Goal: Transaction & Acquisition: Purchase product/service

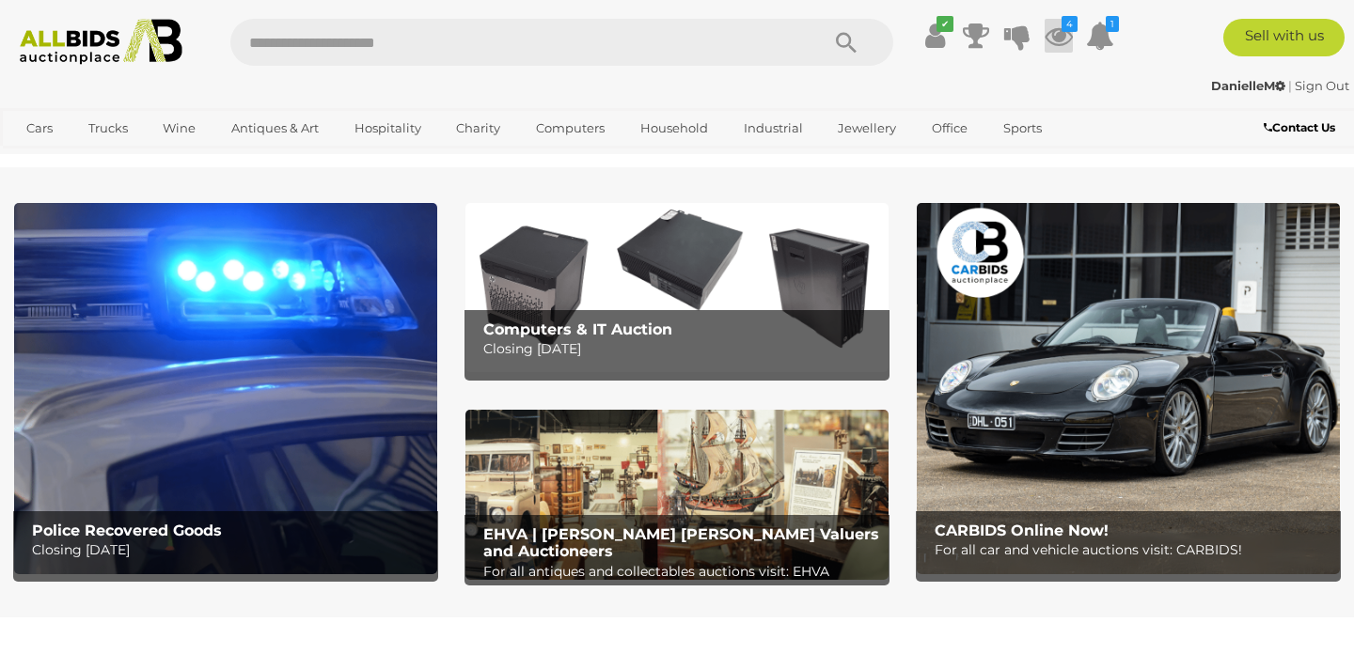
click at [1060, 34] on icon at bounding box center [1059, 36] width 28 height 34
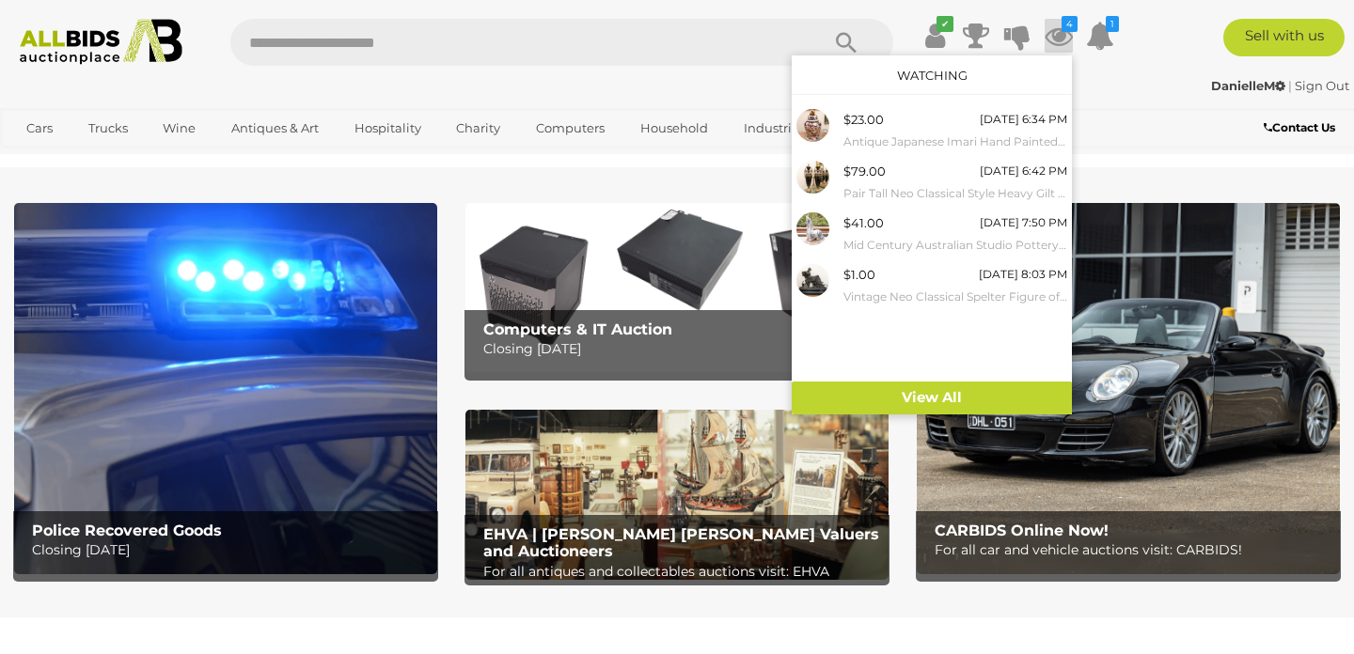
click at [224, 454] on img at bounding box center [225, 388] width 423 height 370
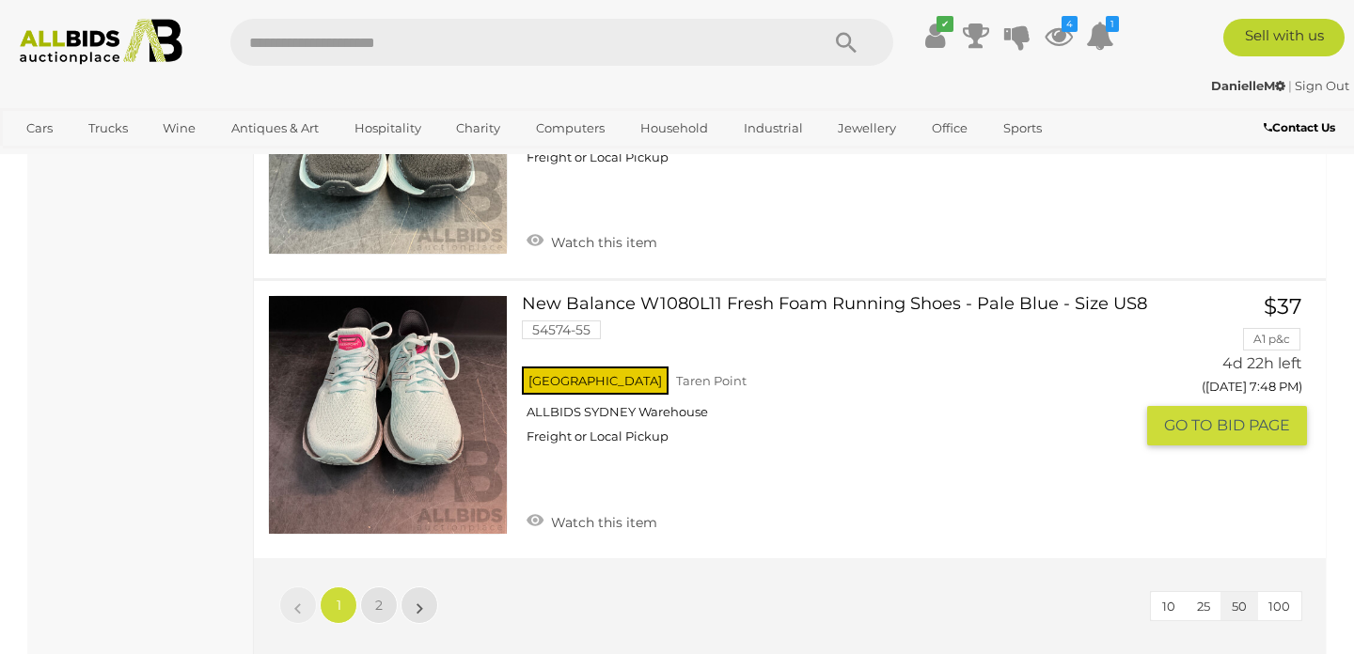
scroll to position [14396, 0]
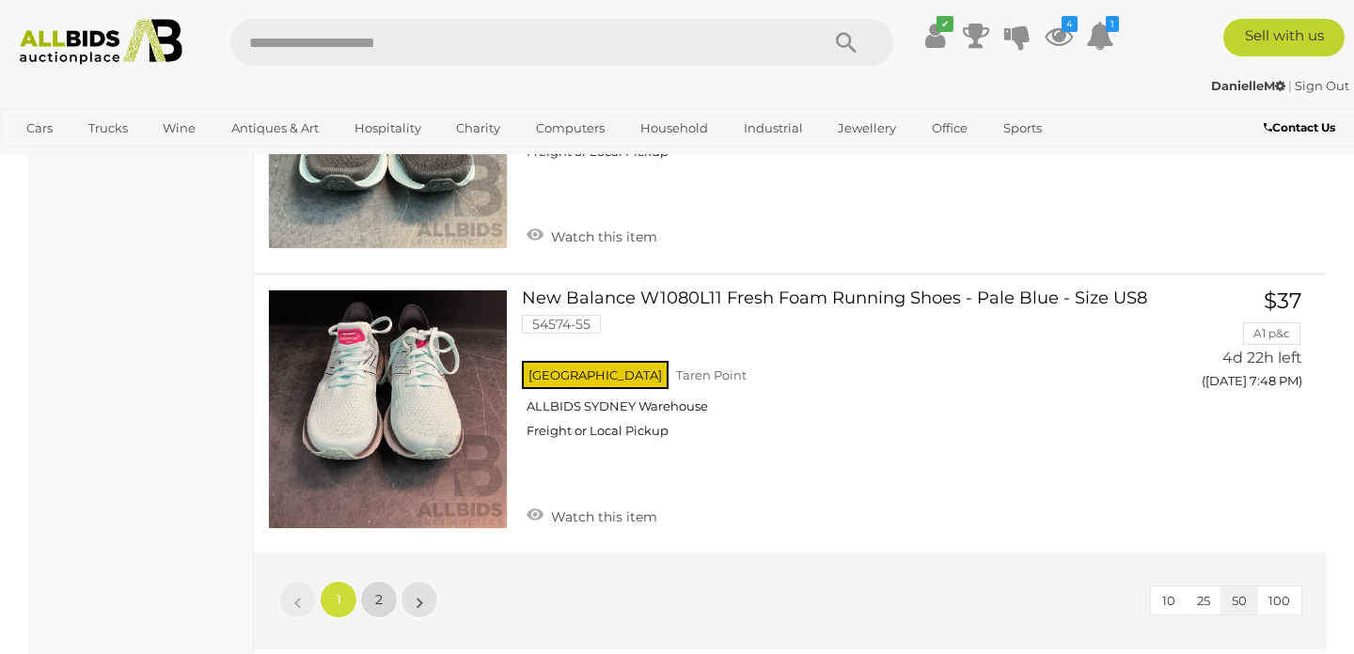
click at [381, 591] on span "2" at bounding box center [379, 599] width 8 height 17
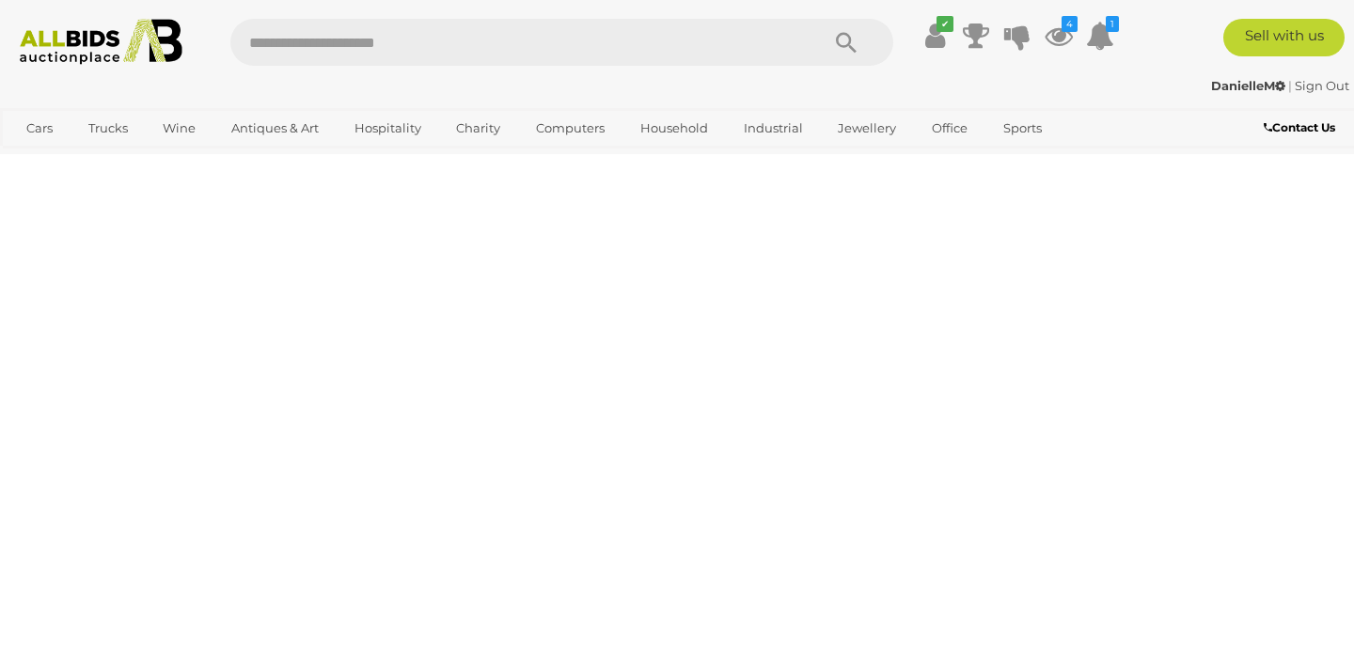
scroll to position [289, 0]
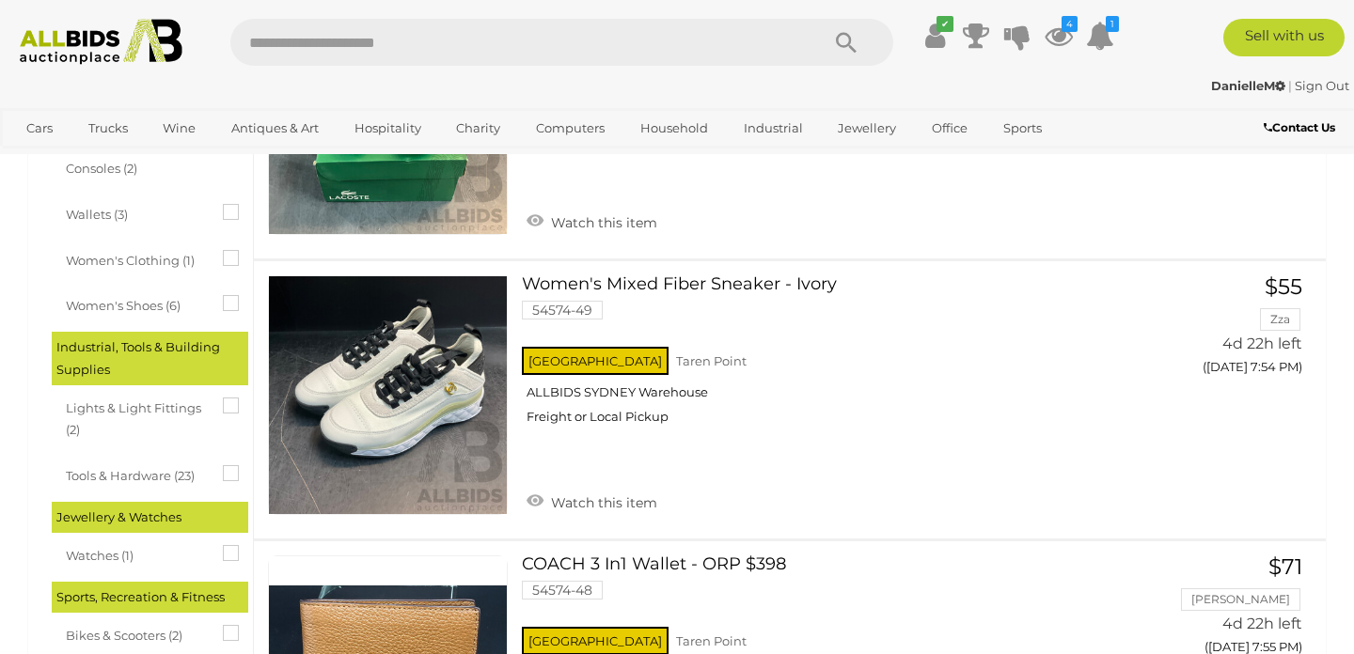
scroll to position [1641, 0]
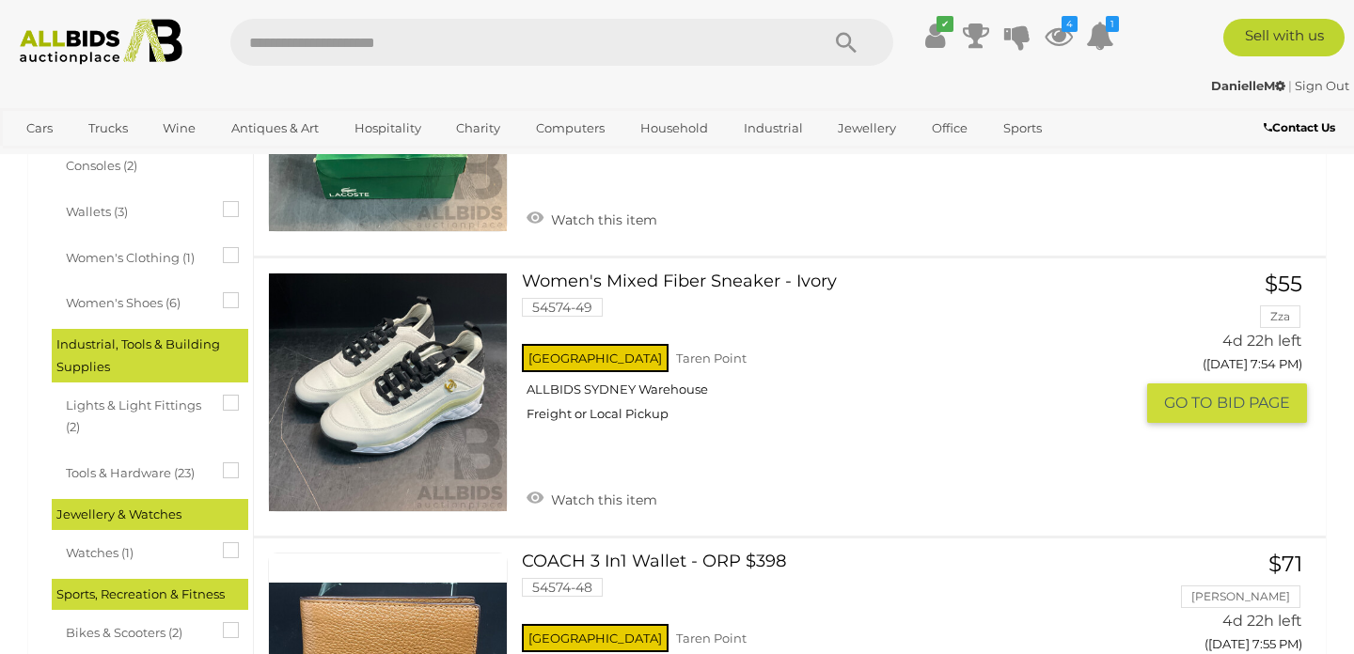
click at [431, 423] on link at bounding box center [388, 393] width 240 height 240
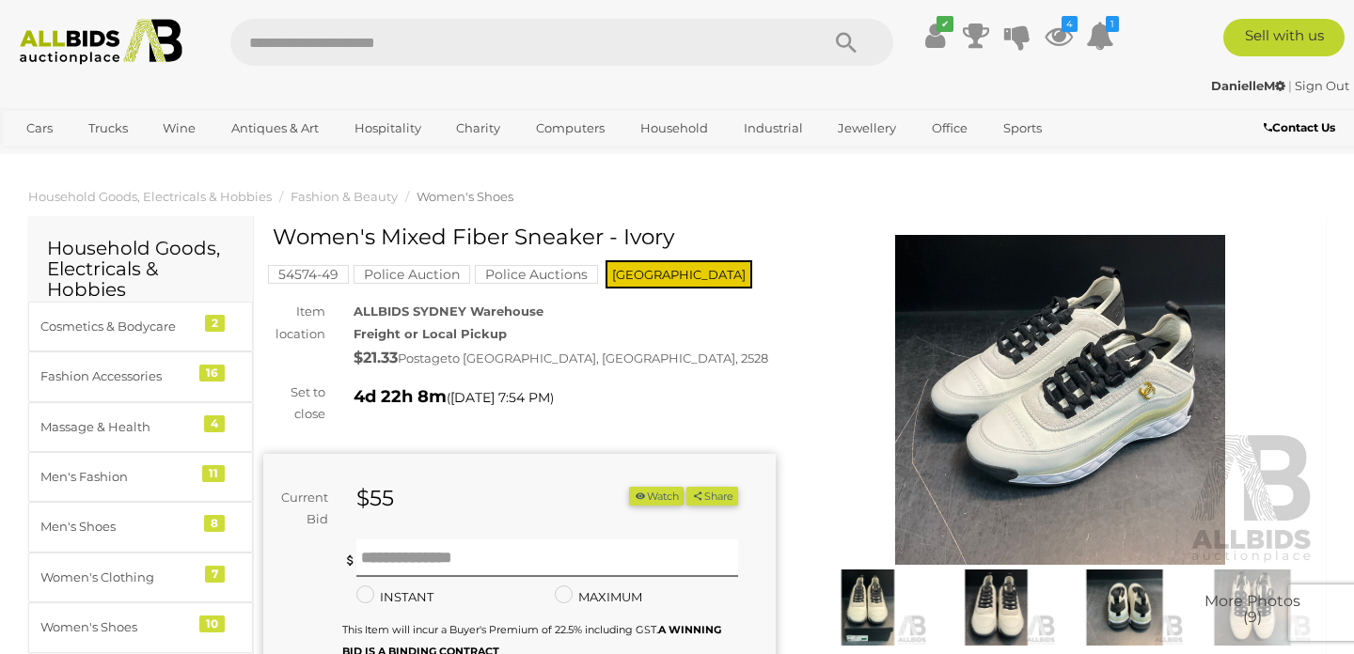
click at [1034, 430] on img at bounding box center [1060, 400] width 512 height 330
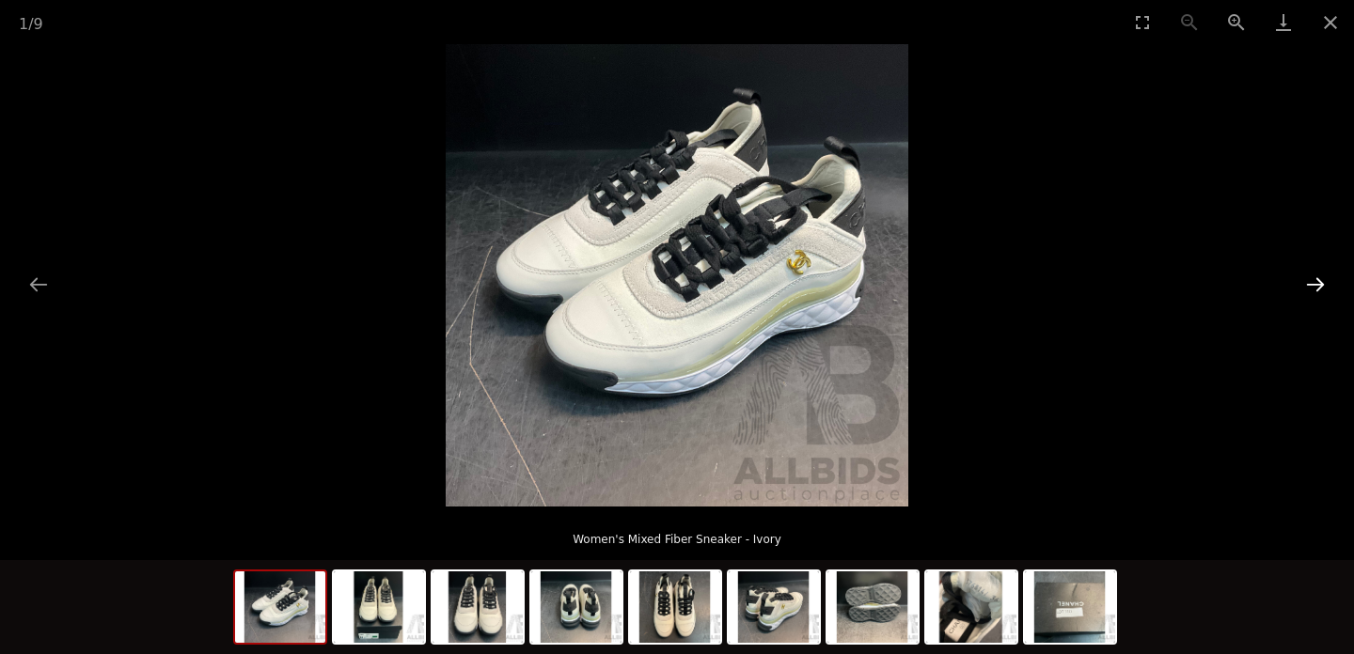
click at [1314, 283] on button "Next slide" at bounding box center [1315, 284] width 39 height 37
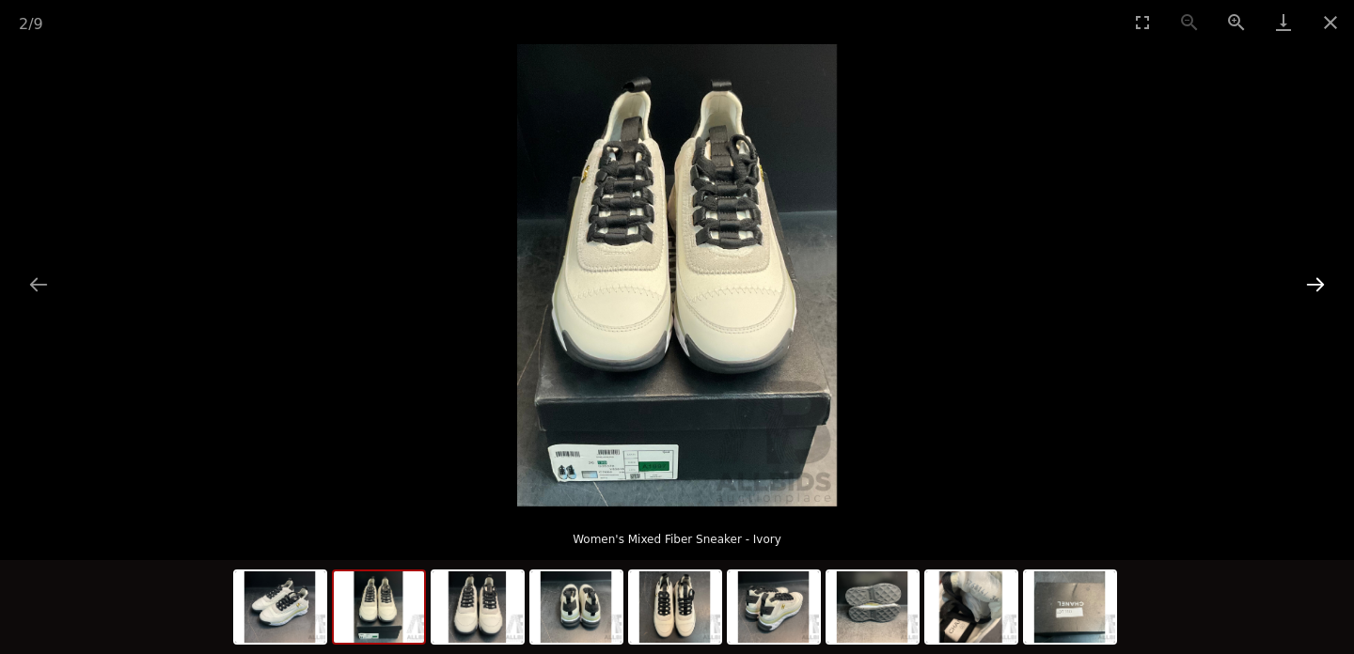
click at [1314, 283] on button "Next slide" at bounding box center [1315, 284] width 39 height 37
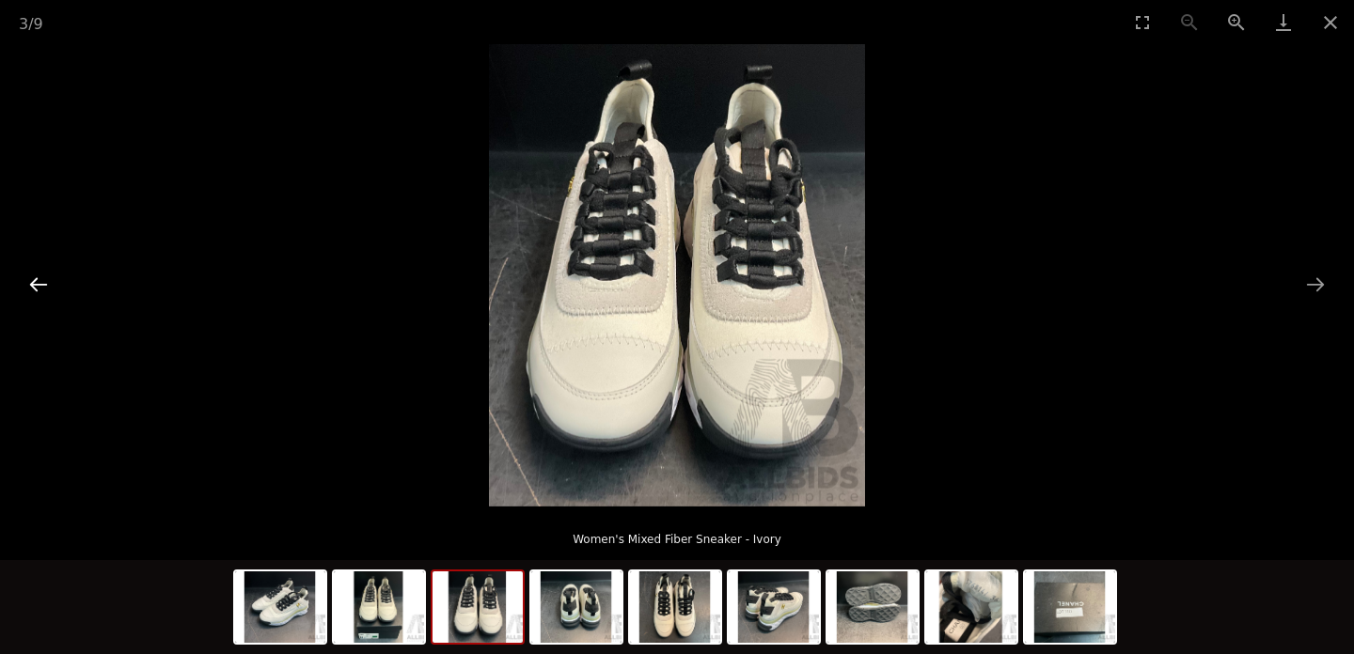
click at [31, 291] on button "Previous slide" at bounding box center [38, 284] width 39 height 37
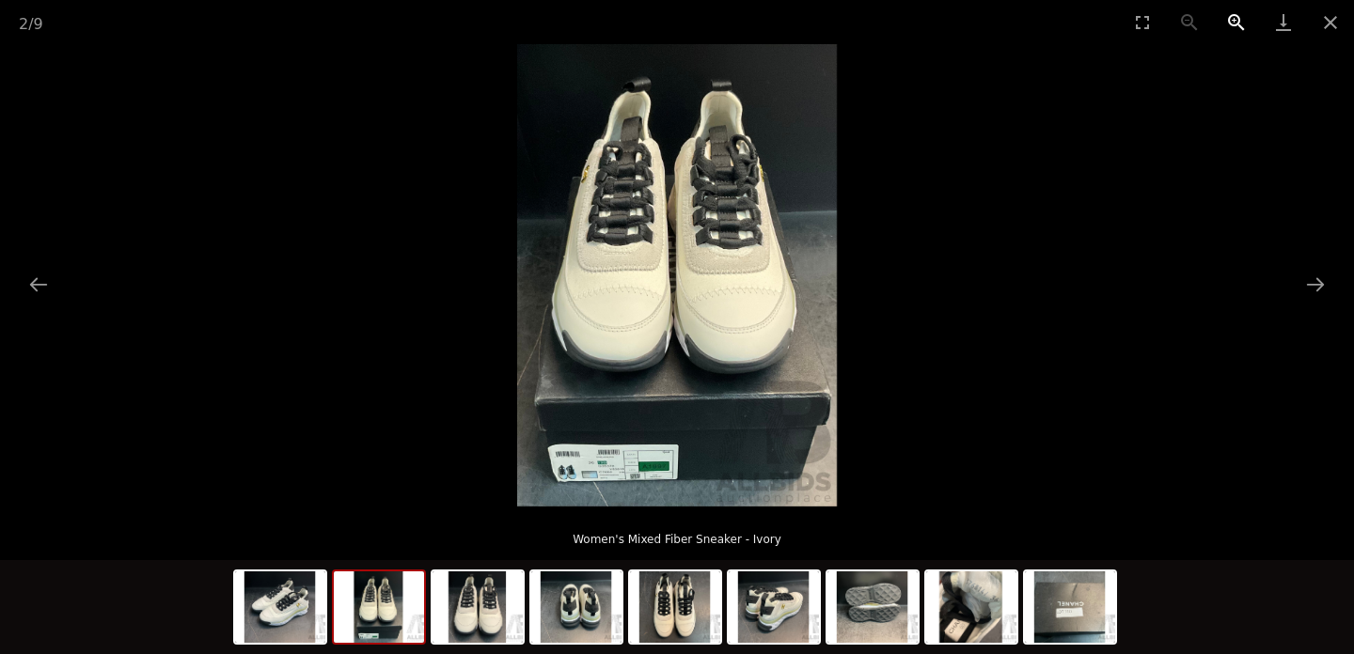
click at [1236, 23] on button "Zoom in" at bounding box center [1236, 22] width 47 height 44
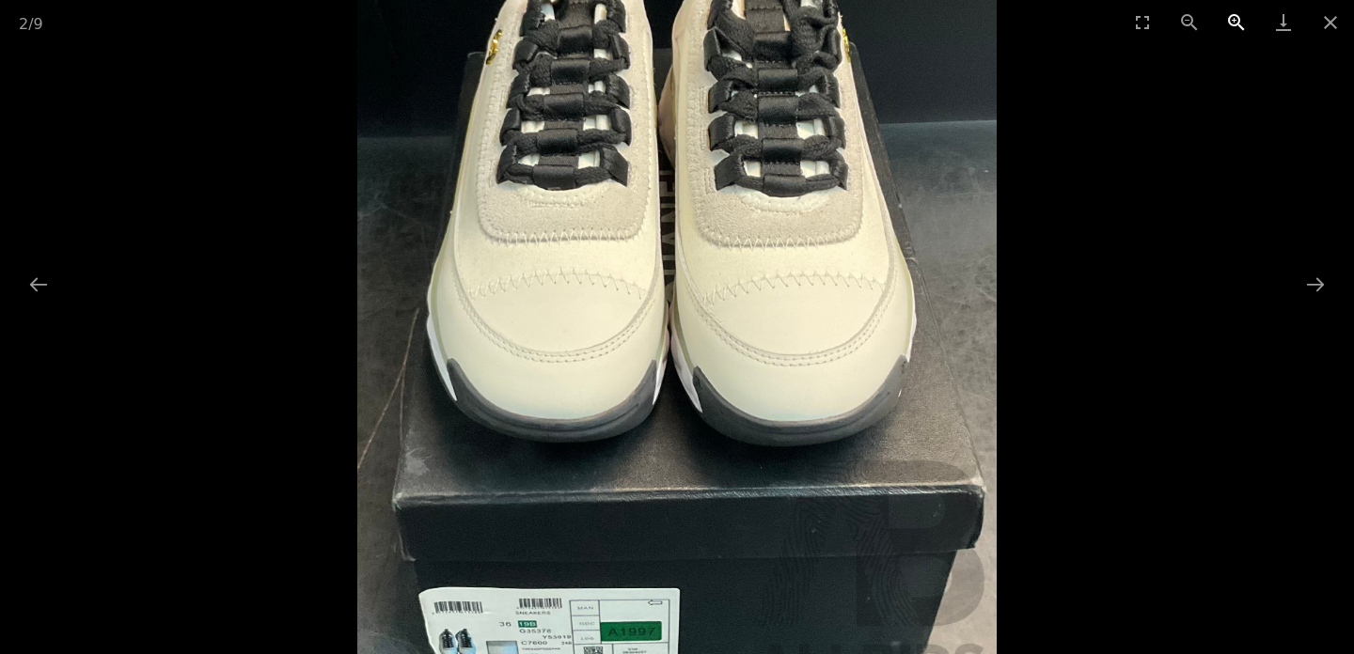
click at [1236, 23] on button "Zoom in" at bounding box center [1236, 22] width 47 height 44
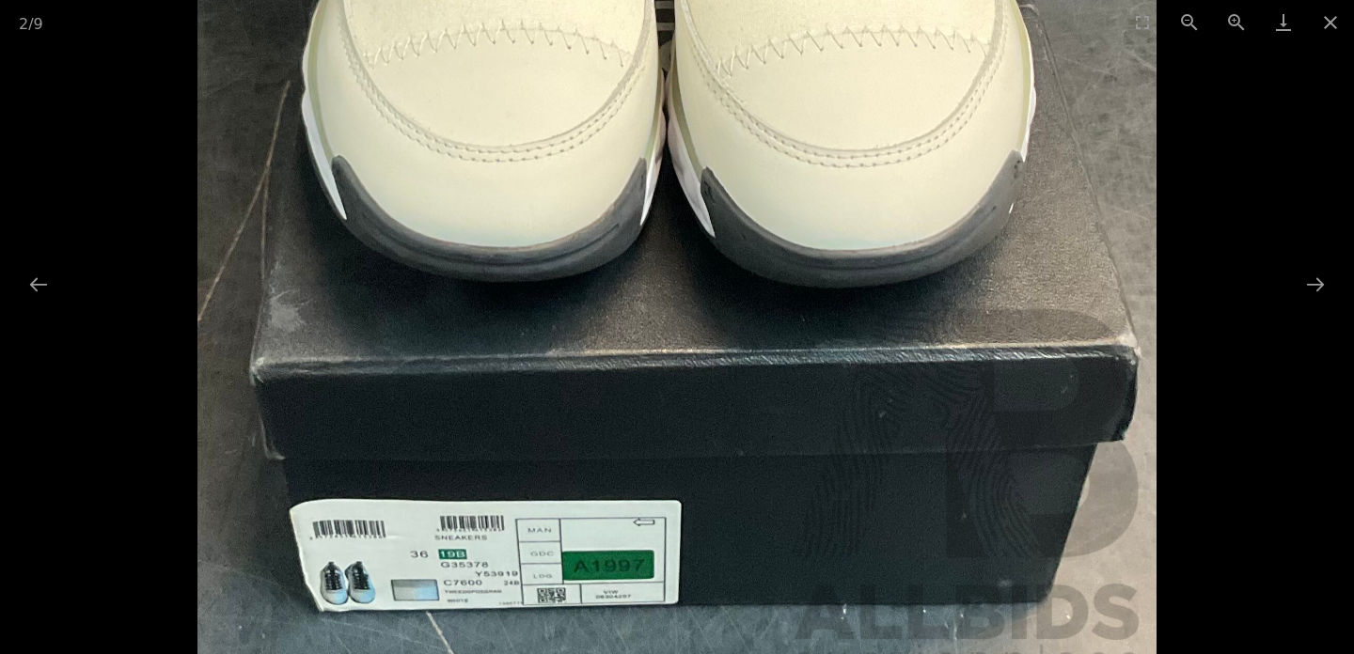
drag, startPoint x: 607, startPoint y: 474, endPoint x: 616, endPoint y: 242, distance: 232.4
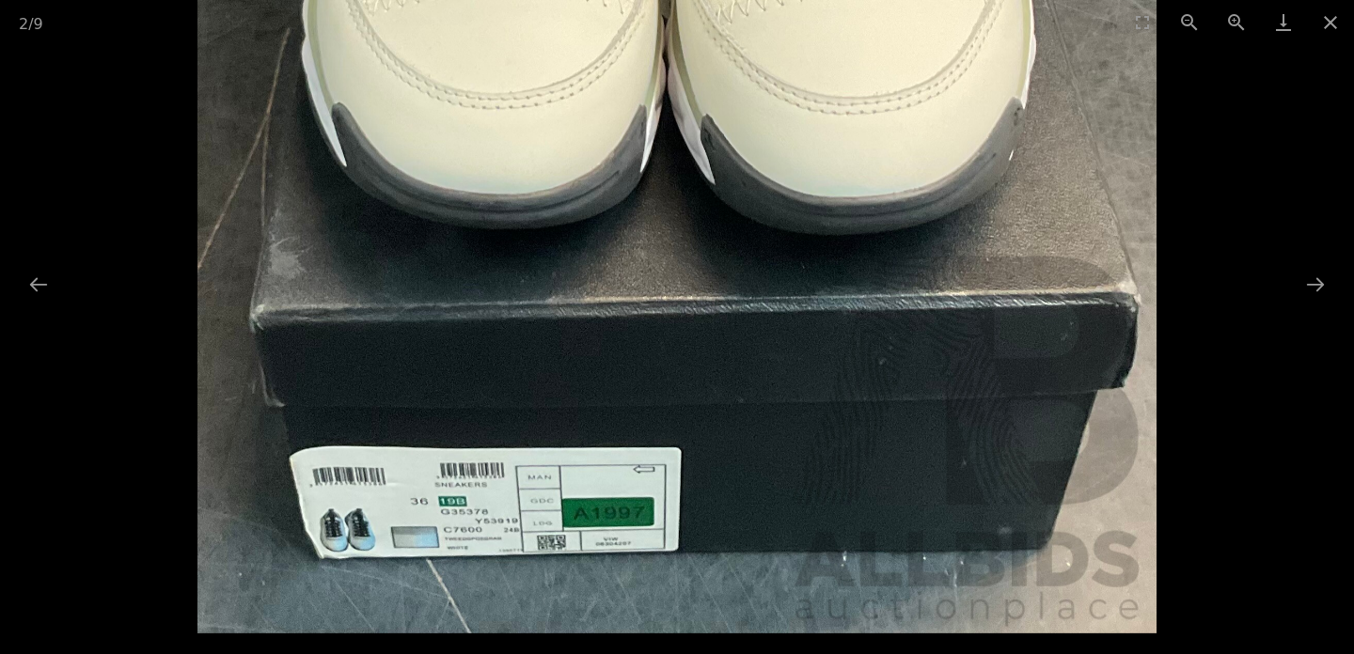
drag, startPoint x: 473, startPoint y: 468, endPoint x: 482, endPoint y: 322, distance: 147.0
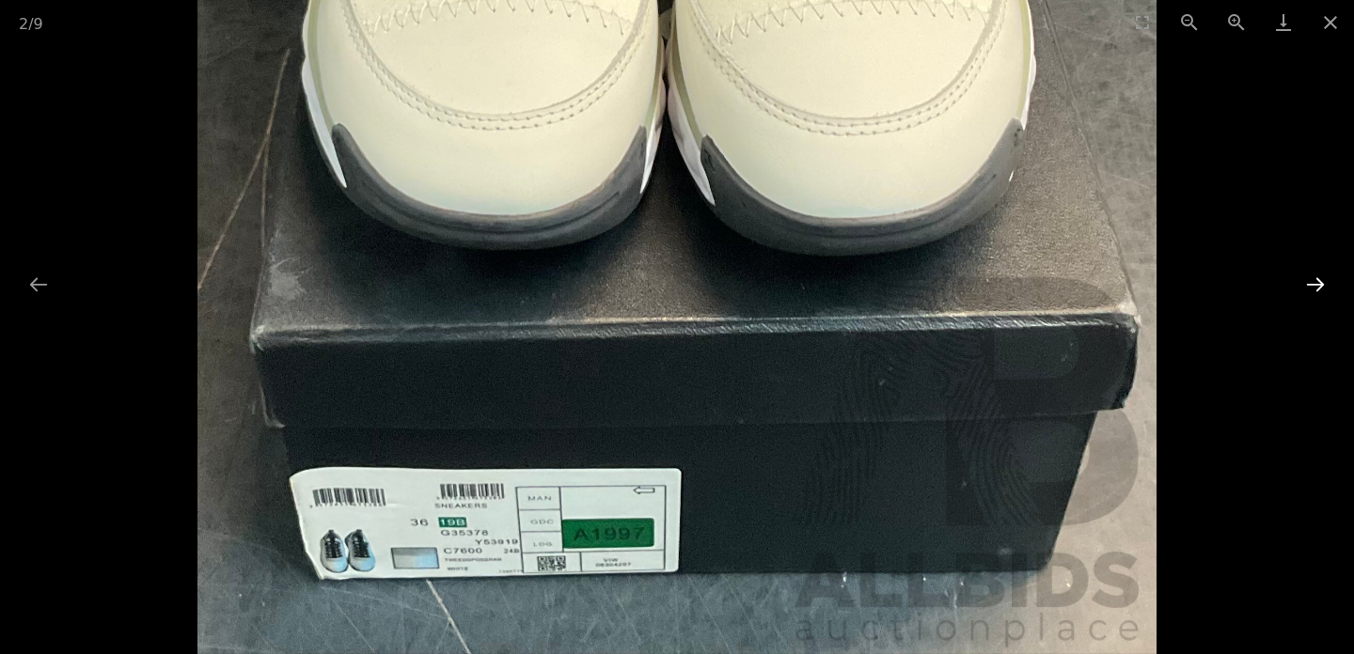
click at [1313, 284] on button "Next slide" at bounding box center [1315, 284] width 39 height 37
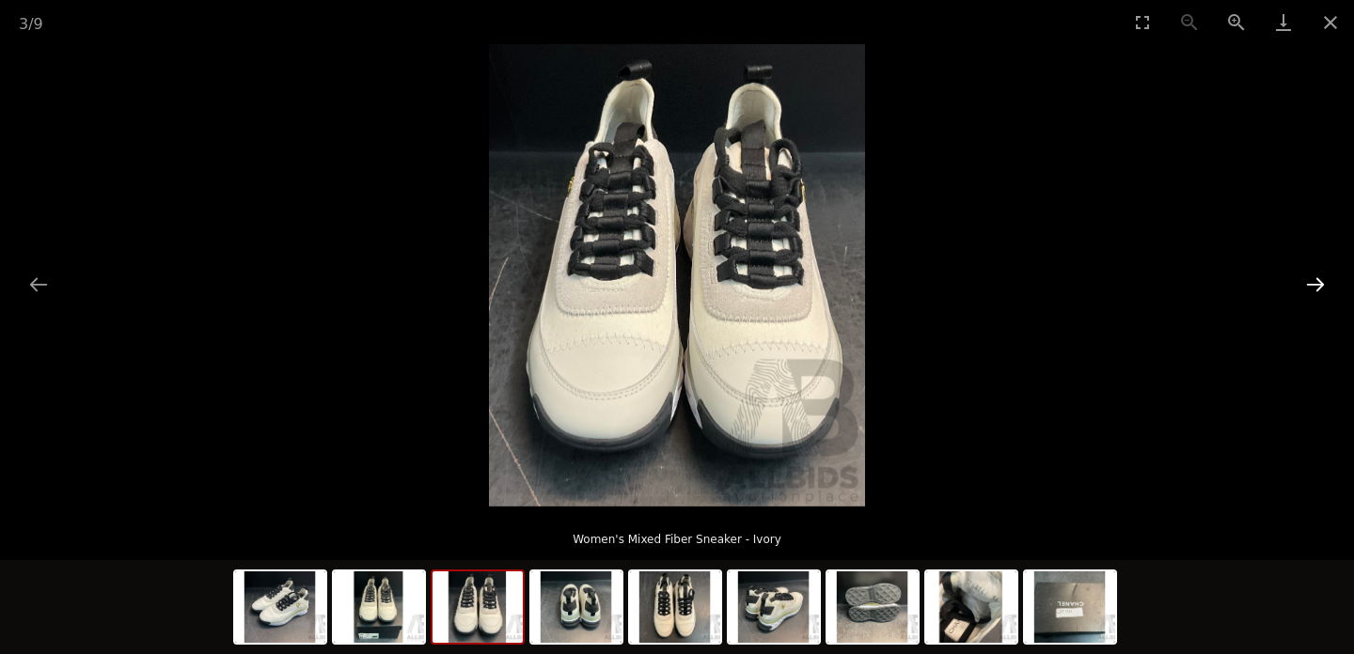
click at [1313, 283] on button "Next slide" at bounding box center [1315, 284] width 39 height 37
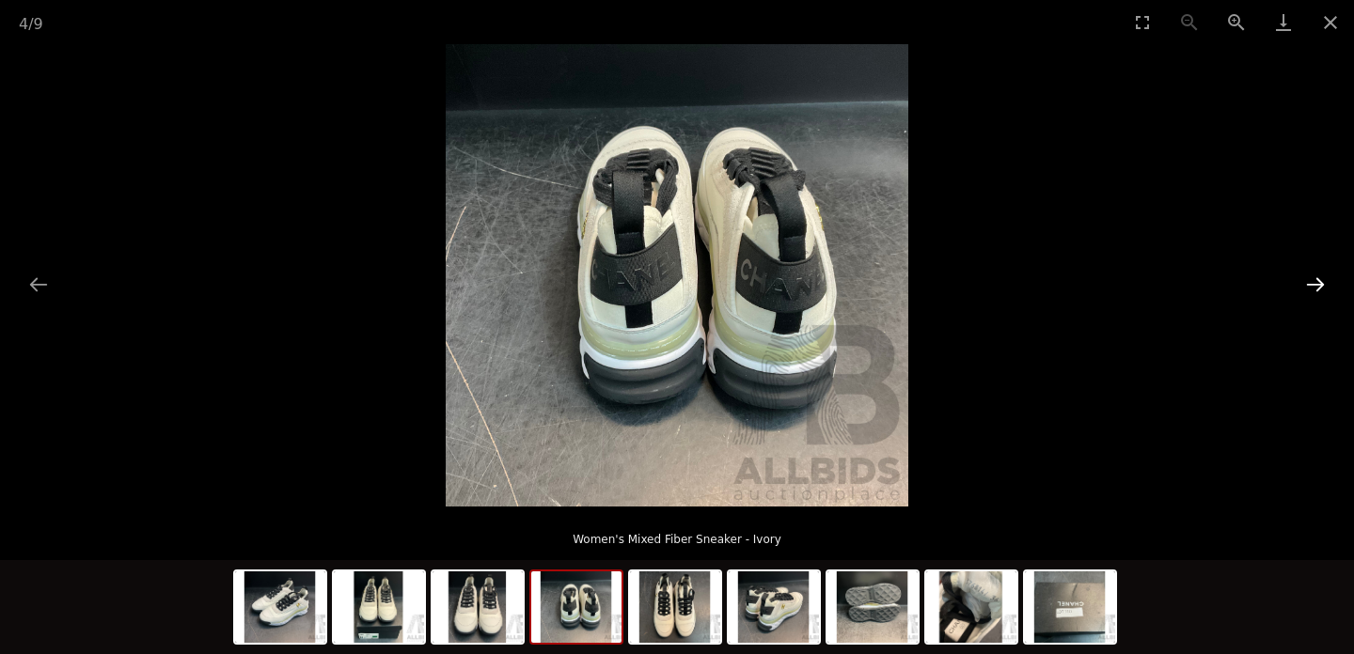
click at [1313, 283] on button "Next slide" at bounding box center [1315, 284] width 39 height 37
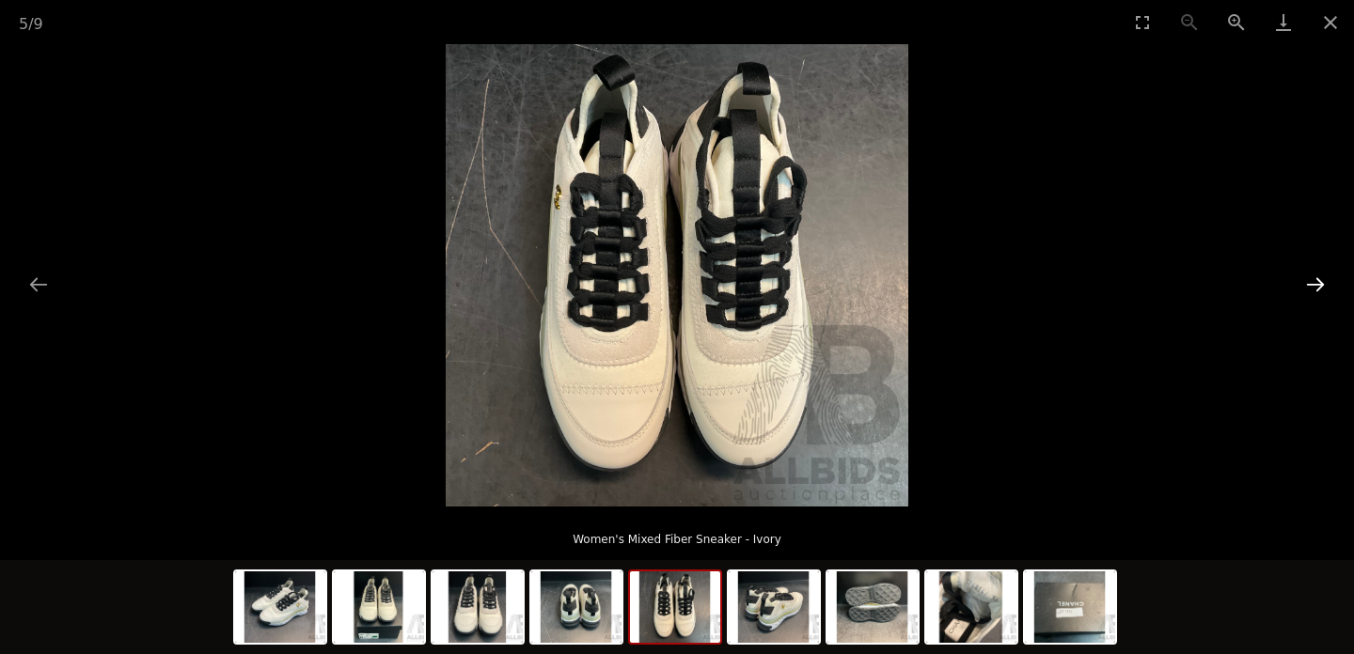
click at [1313, 283] on button "Next slide" at bounding box center [1315, 284] width 39 height 37
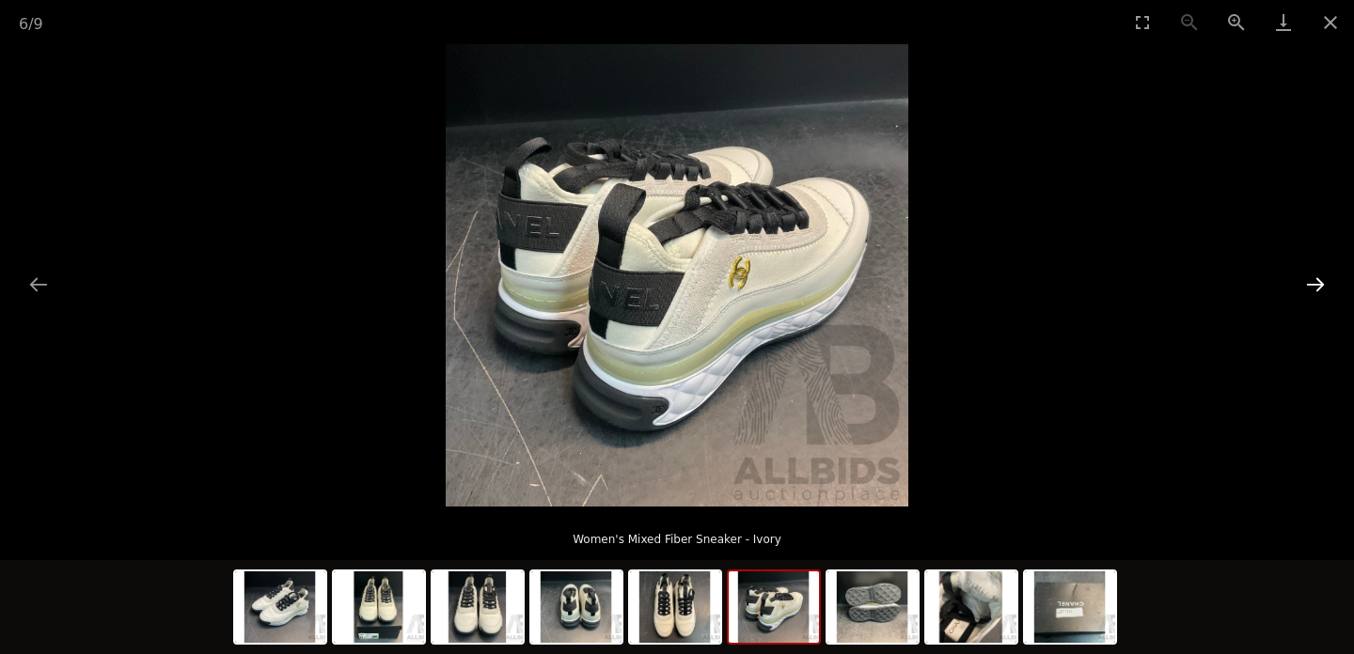
click at [1313, 283] on button "Next slide" at bounding box center [1315, 284] width 39 height 37
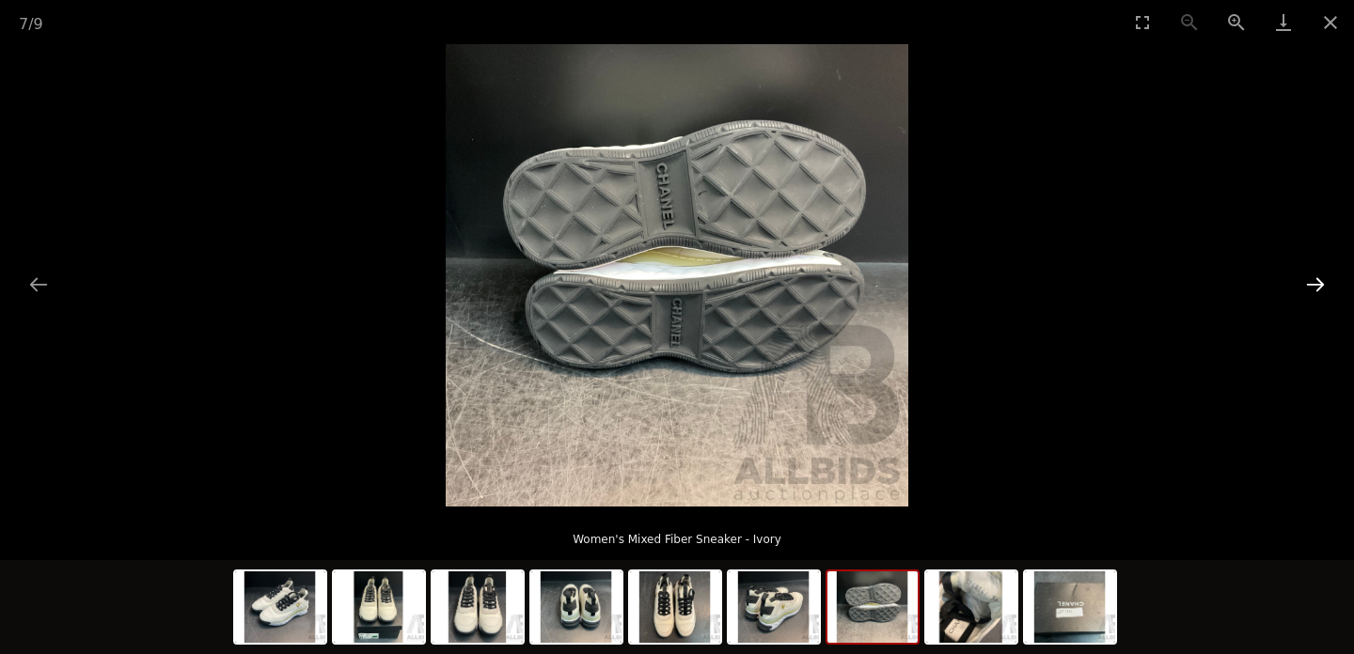
click at [1313, 283] on button "Next slide" at bounding box center [1315, 284] width 39 height 37
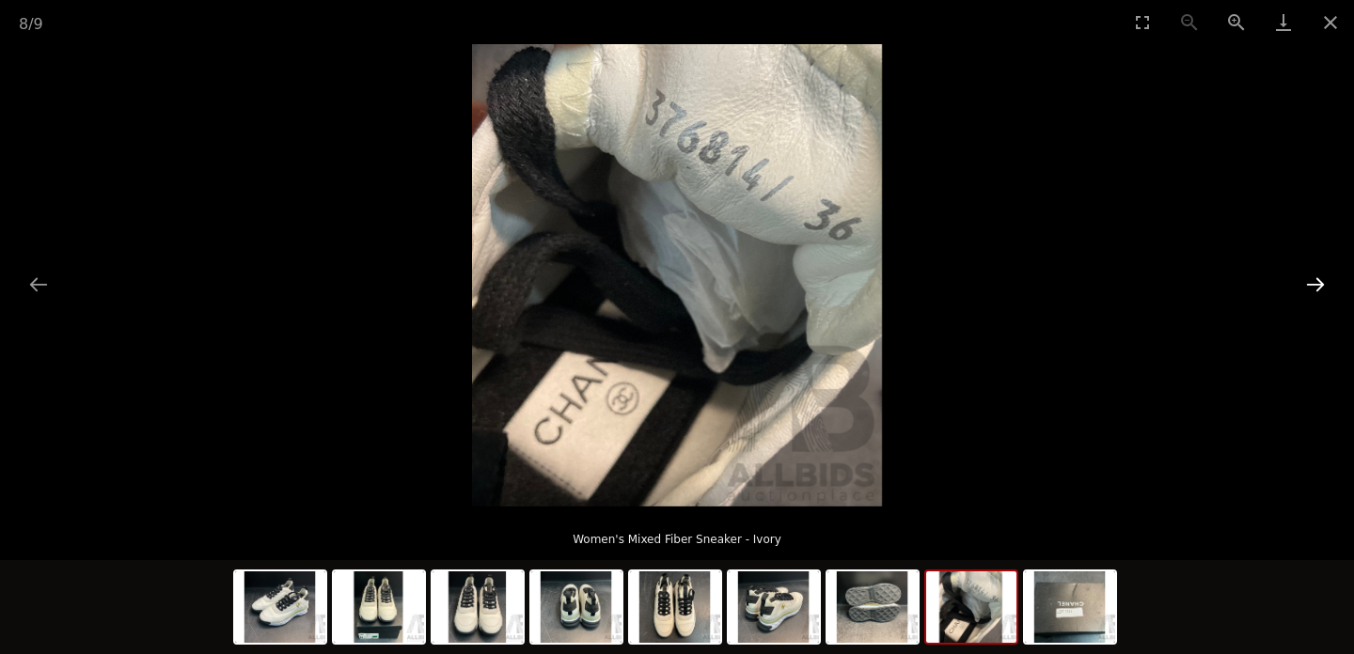
click at [1313, 283] on button "Next slide" at bounding box center [1315, 284] width 39 height 37
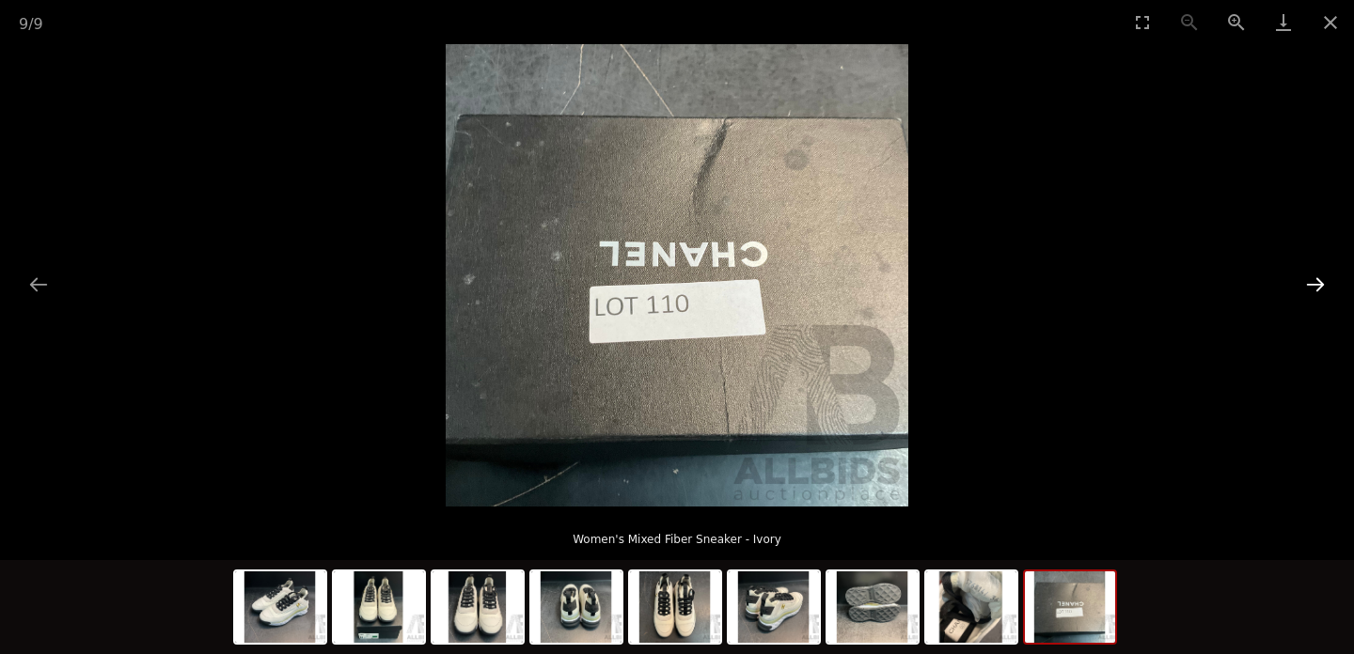
click at [1313, 283] on button "Next slide" at bounding box center [1315, 284] width 39 height 37
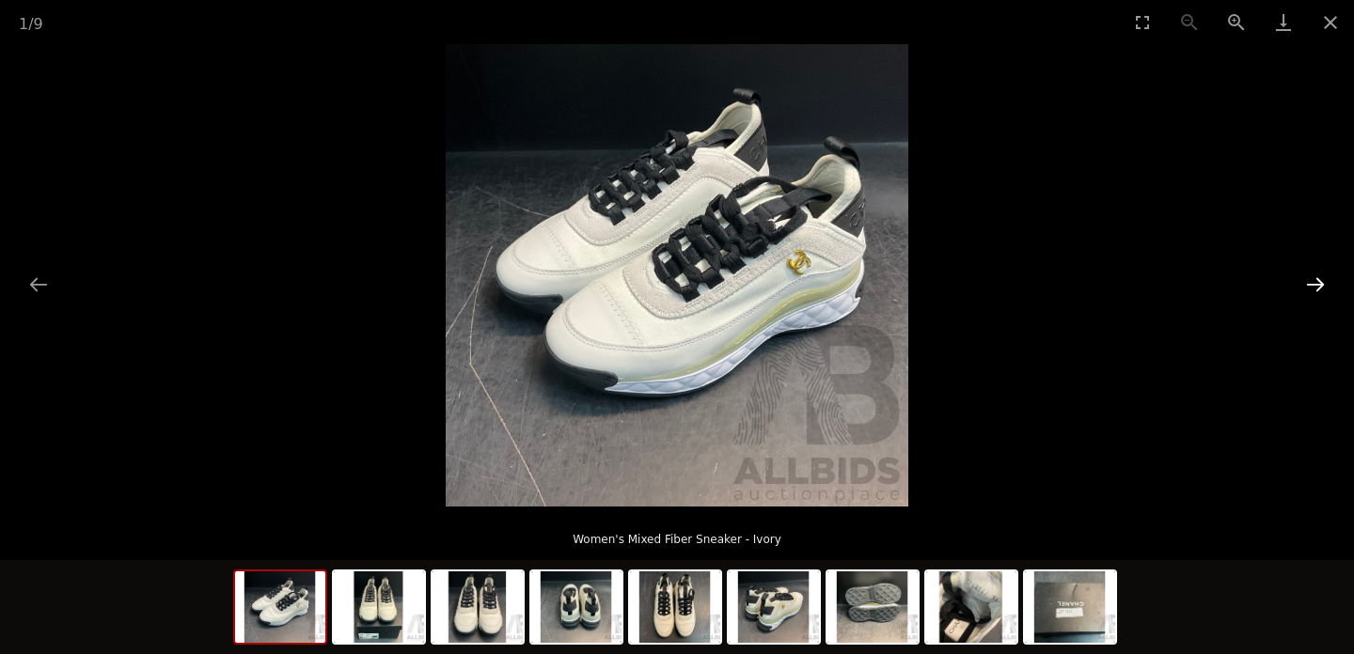
click at [1313, 283] on button "Next slide" at bounding box center [1315, 284] width 39 height 37
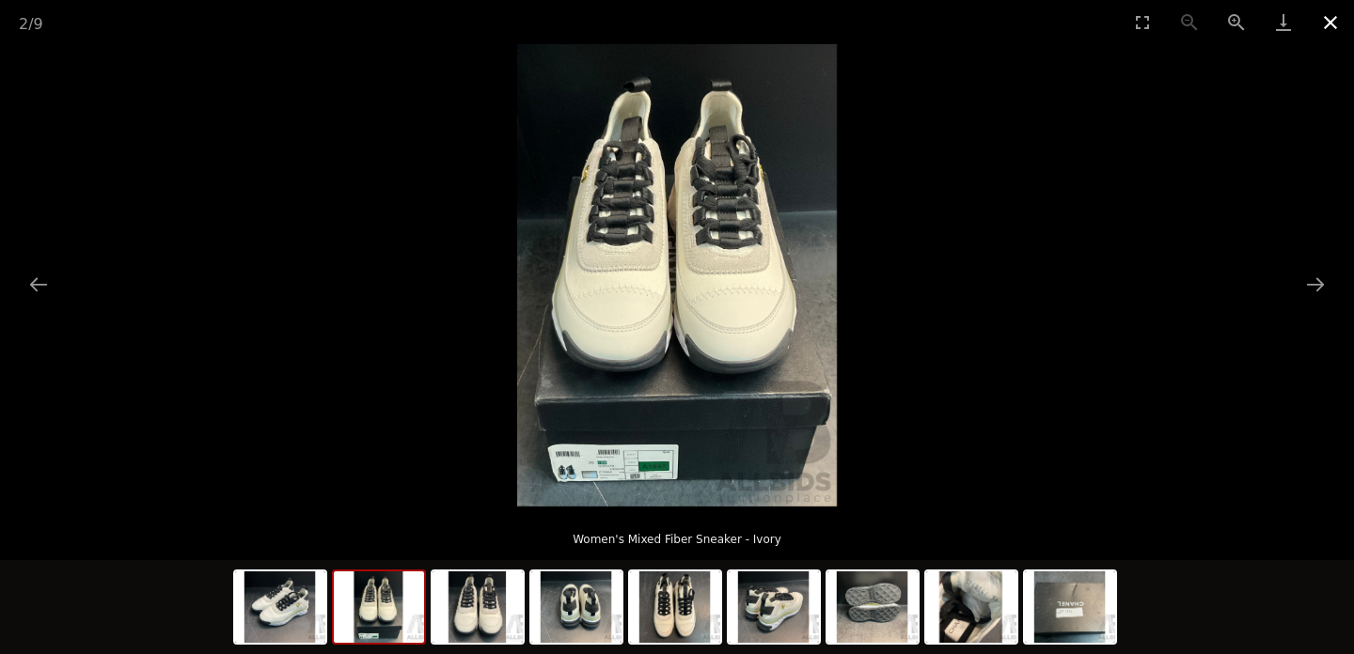
click at [1328, 24] on button "Close gallery" at bounding box center [1330, 22] width 47 height 44
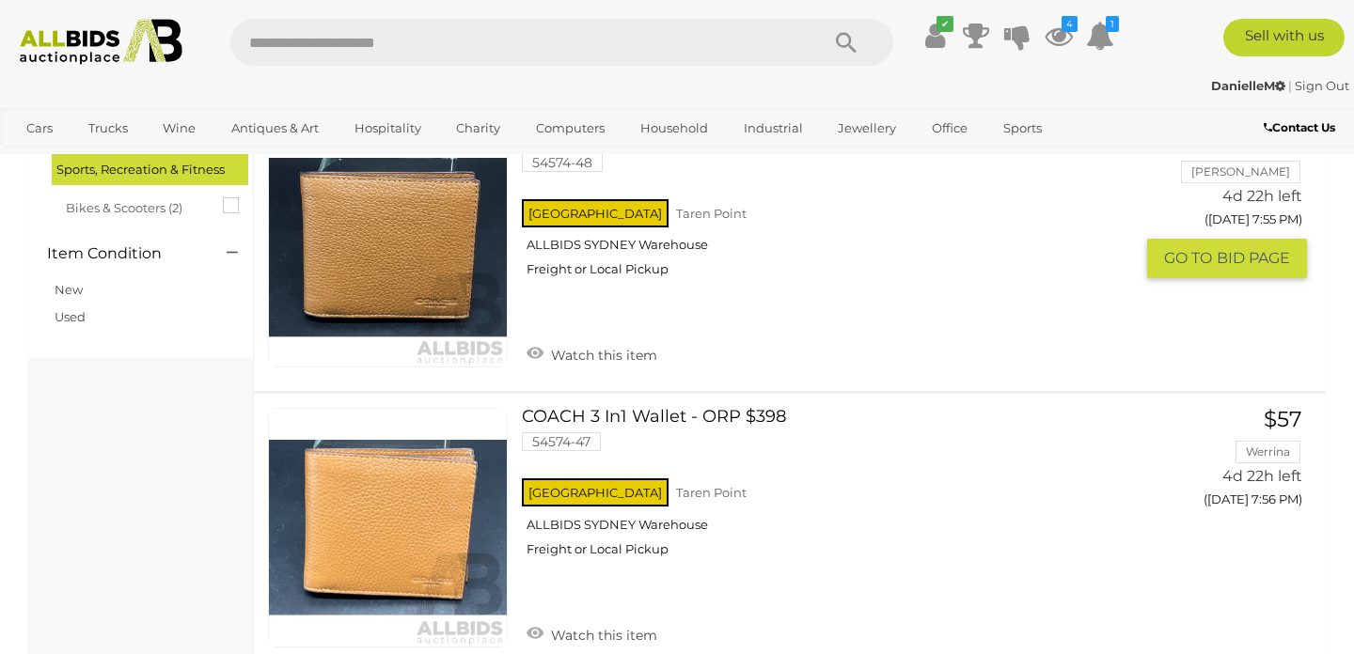
scroll to position [2046, 0]
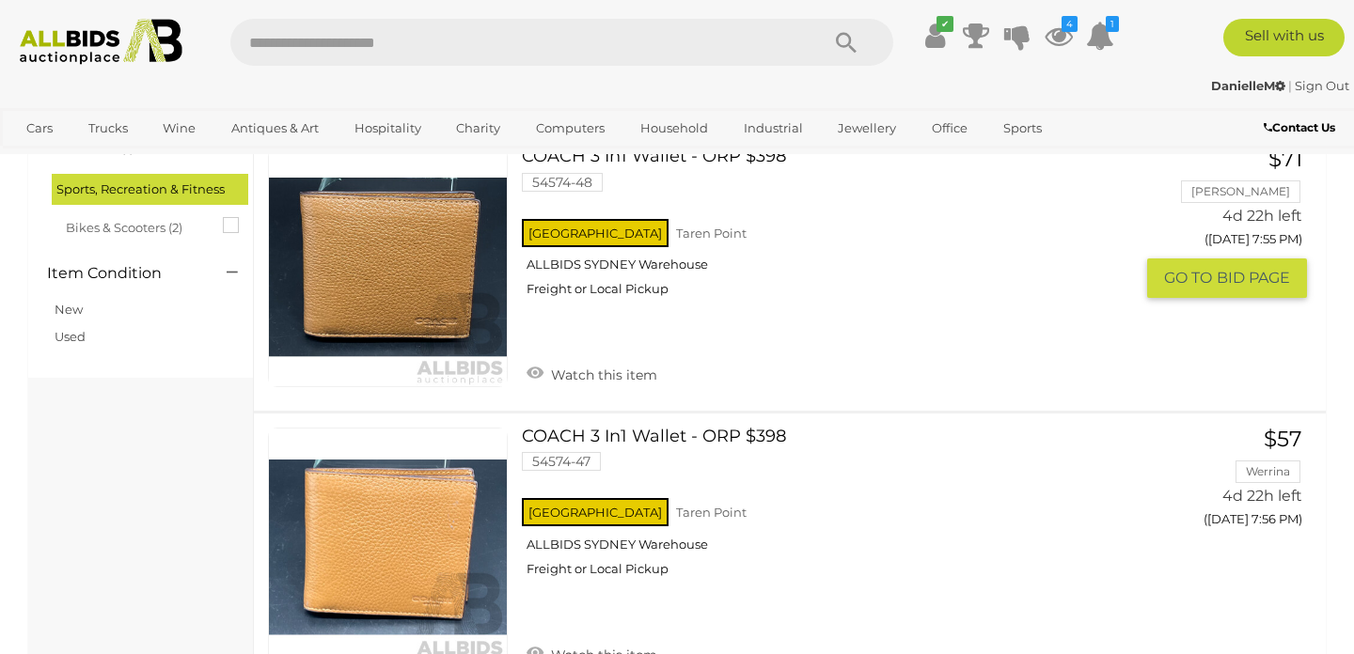
click at [441, 286] on link at bounding box center [388, 268] width 240 height 240
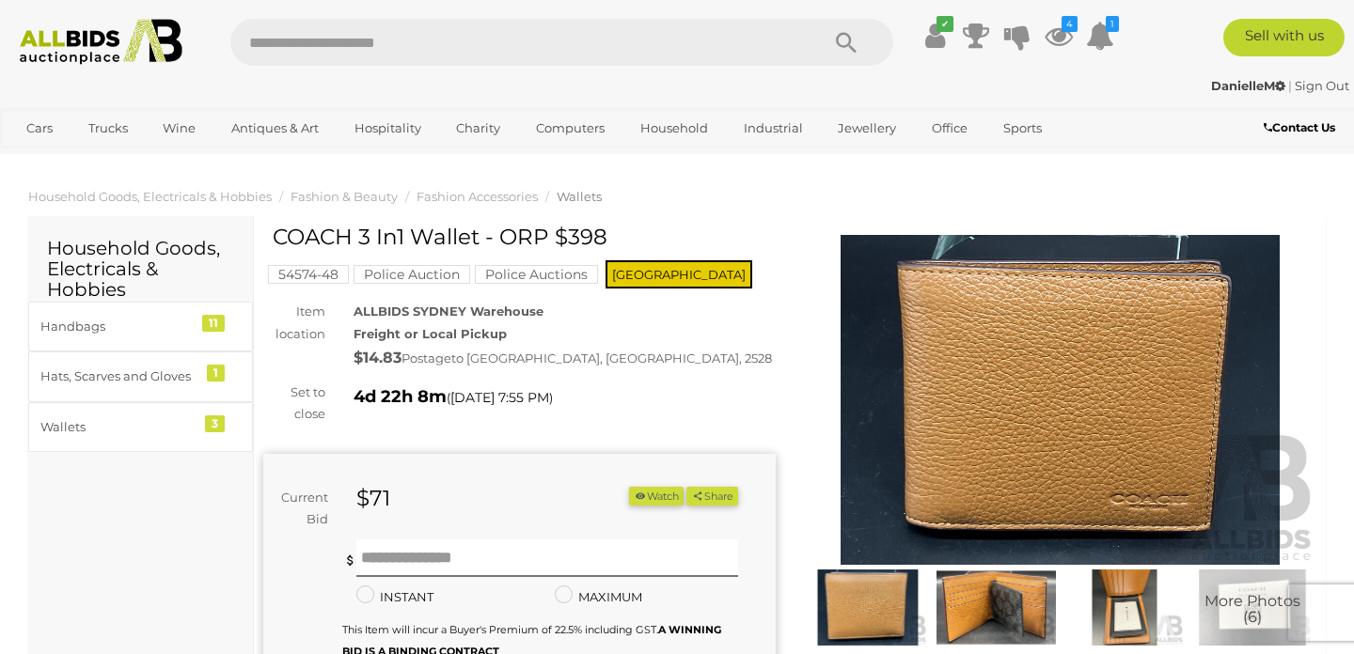
click at [1006, 614] on img at bounding box center [995, 608] width 118 height 76
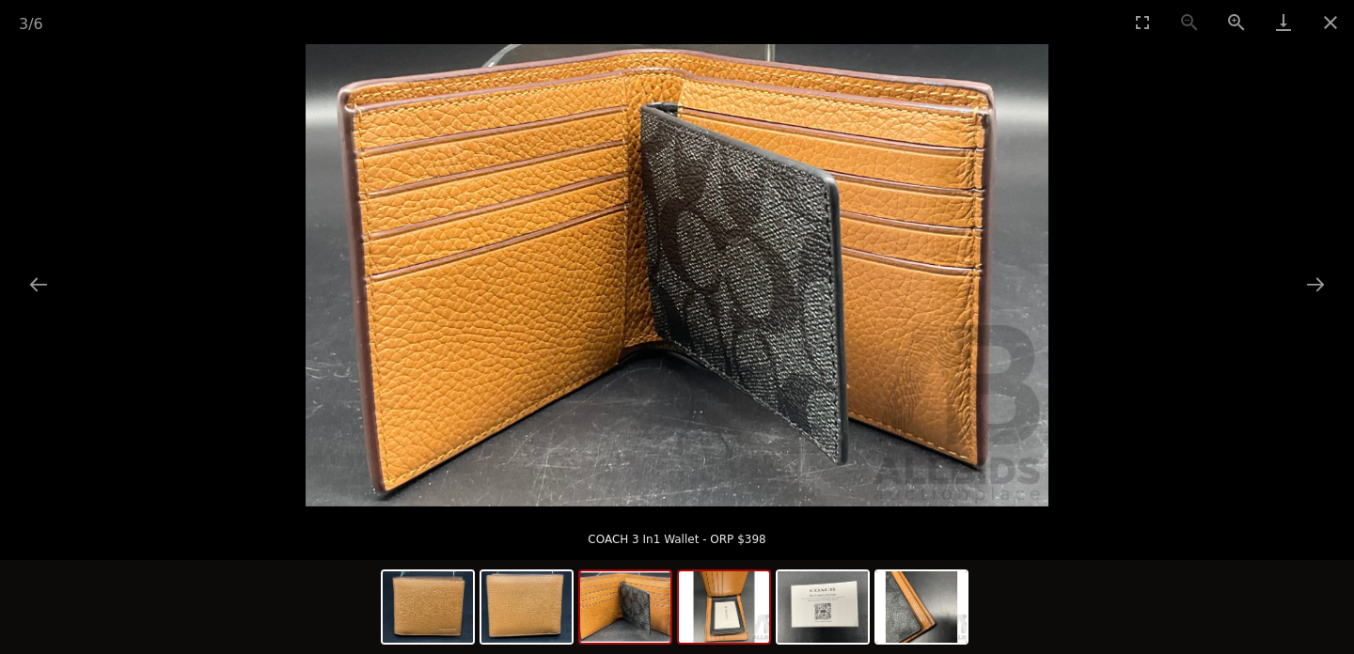
click at [713, 614] on img at bounding box center [724, 607] width 90 height 71
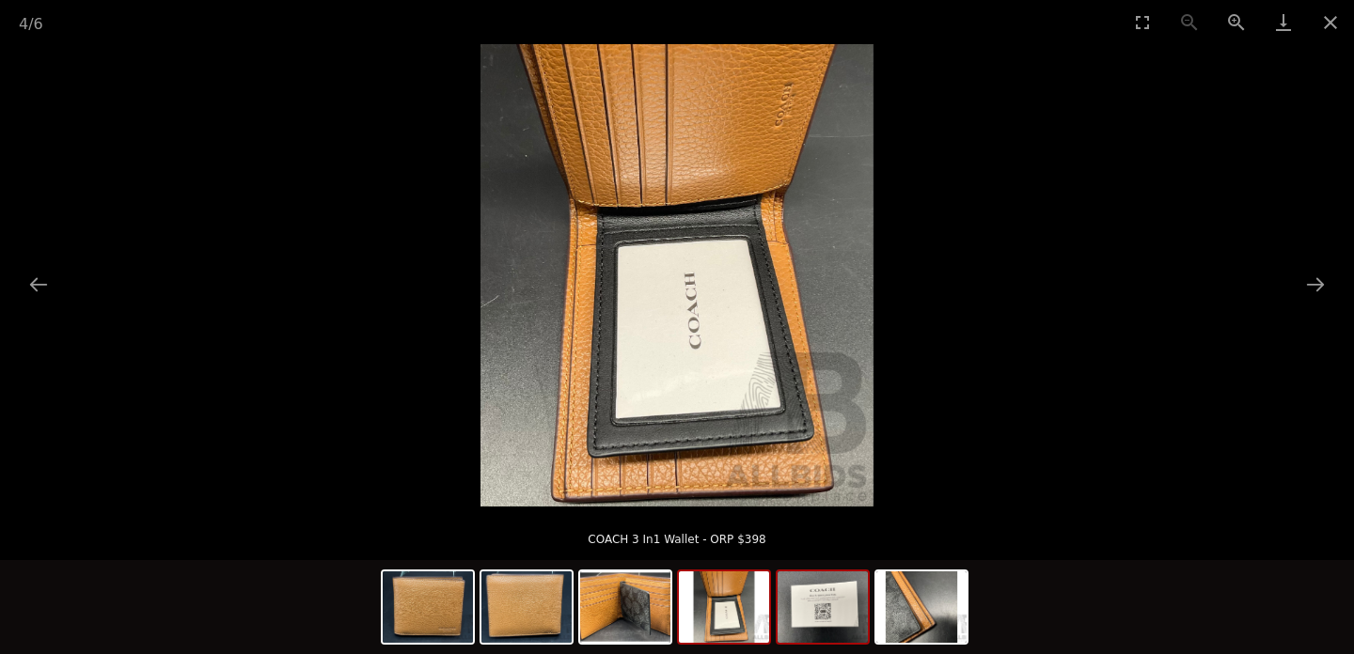
click at [797, 619] on img at bounding box center [823, 607] width 90 height 71
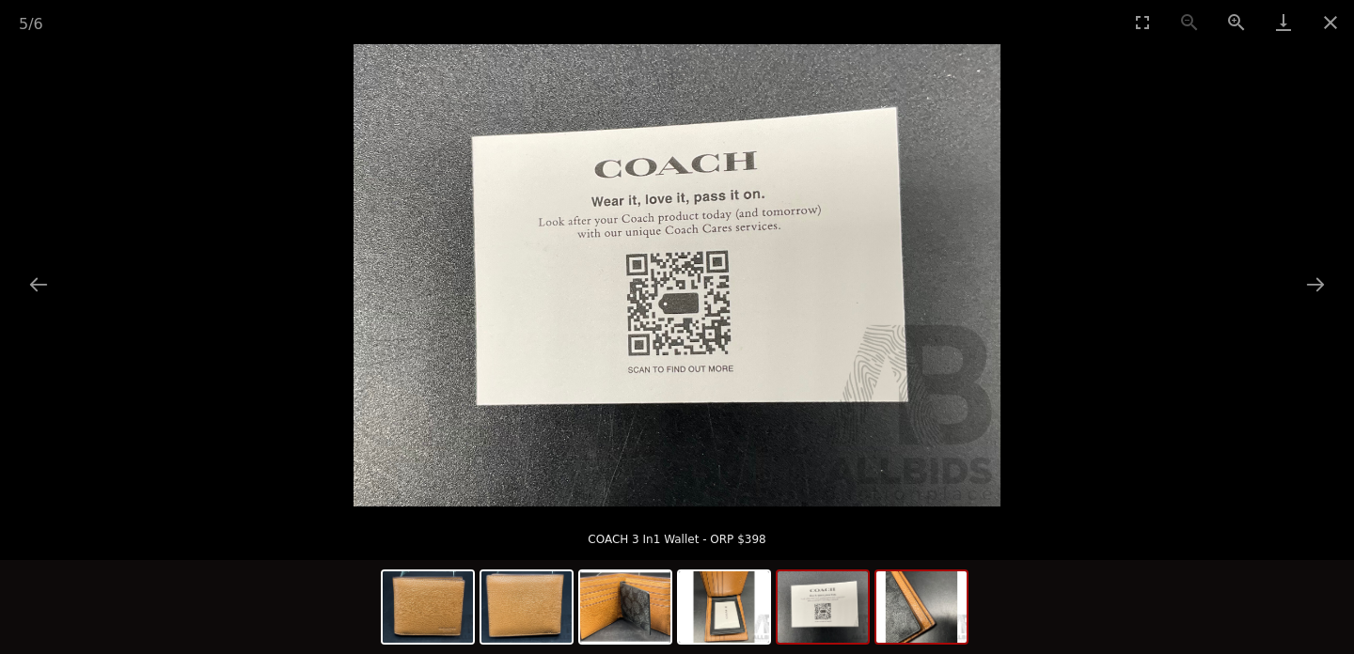
click at [921, 624] on img at bounding box center [921, 607] width 90 height 71
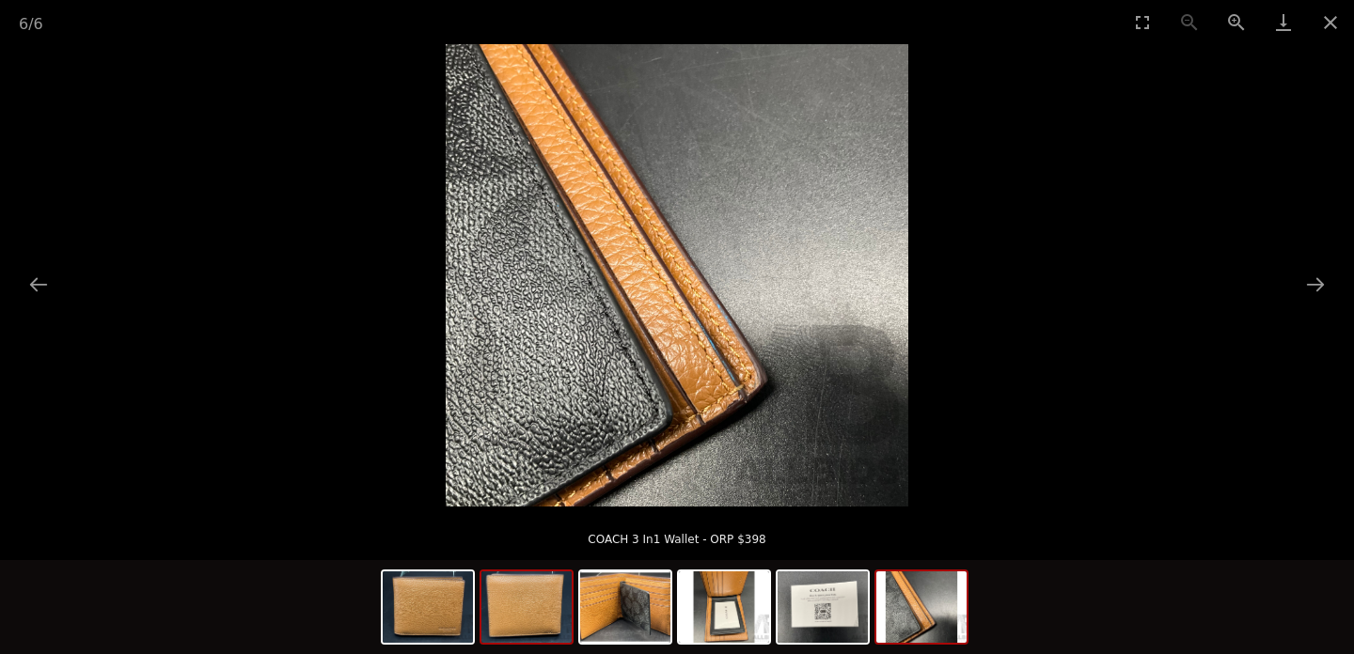
click at [516, 598] on img at bounding box center [526, 607] width 90 height 71
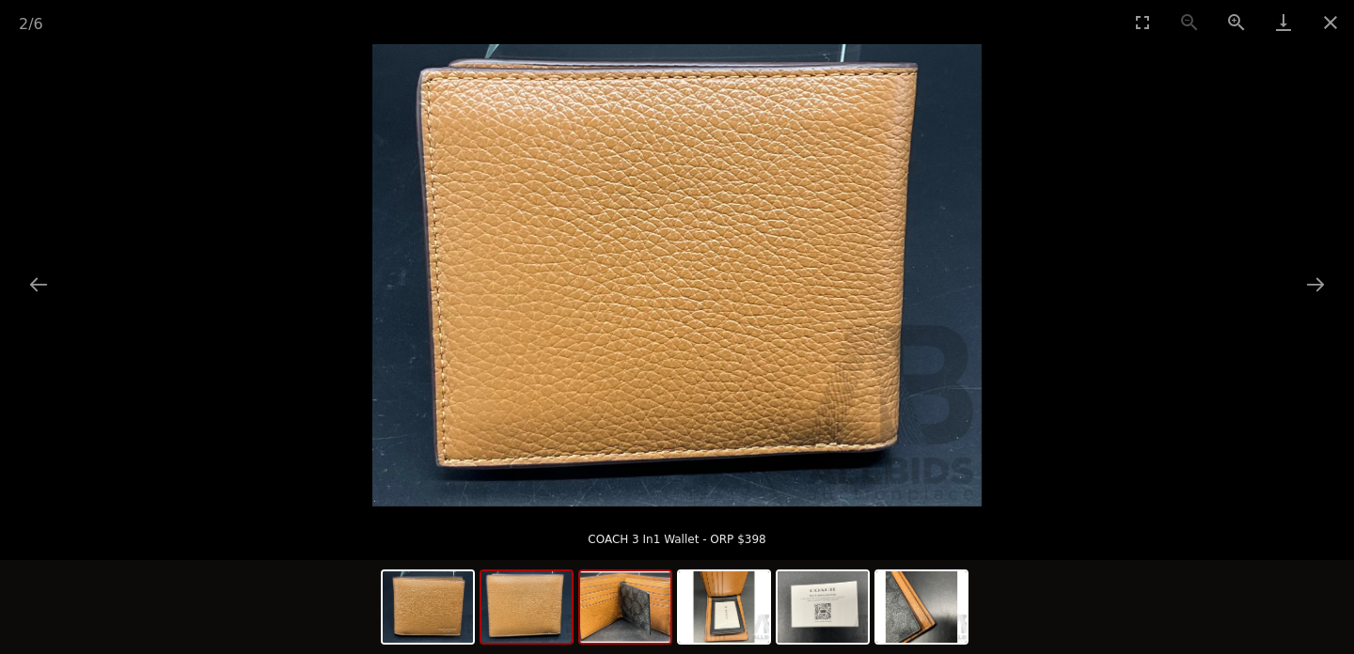
click at [615, 626] on img at bounding box center [625, 607] width 90 height 71
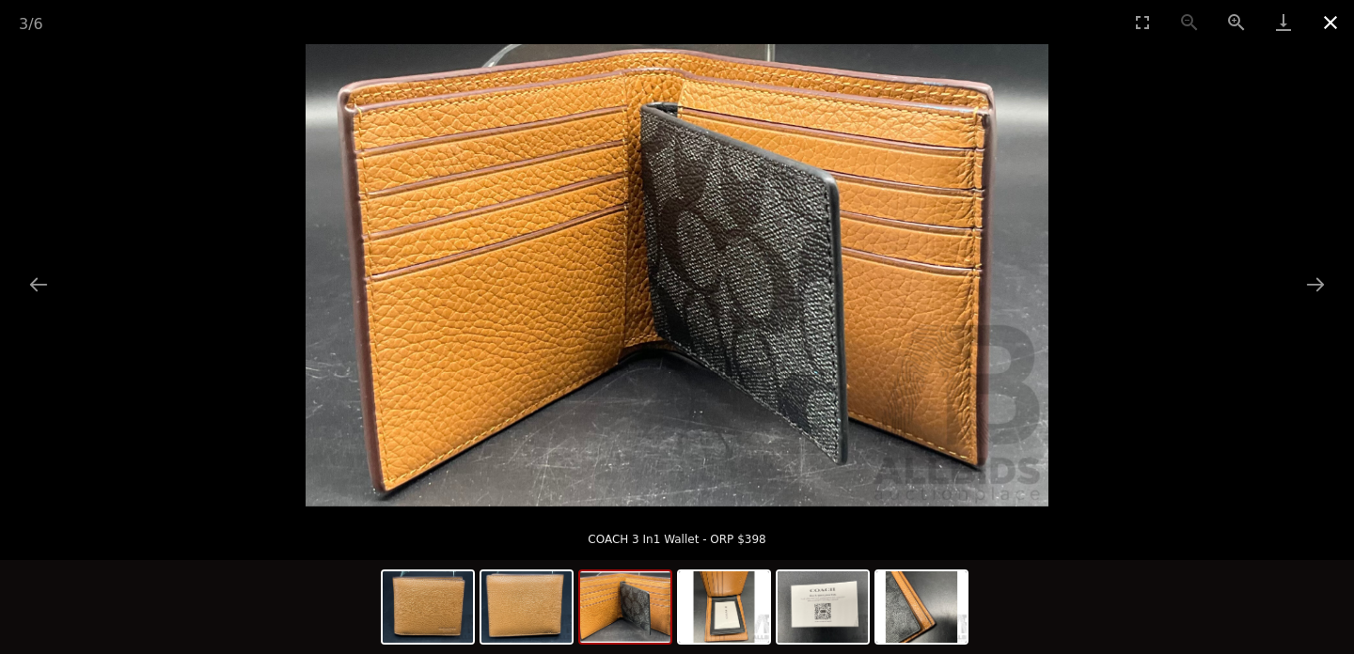
click at [1330, 24] on button "Close gallery" at bounding box center [1330, 22] width 47 height 44
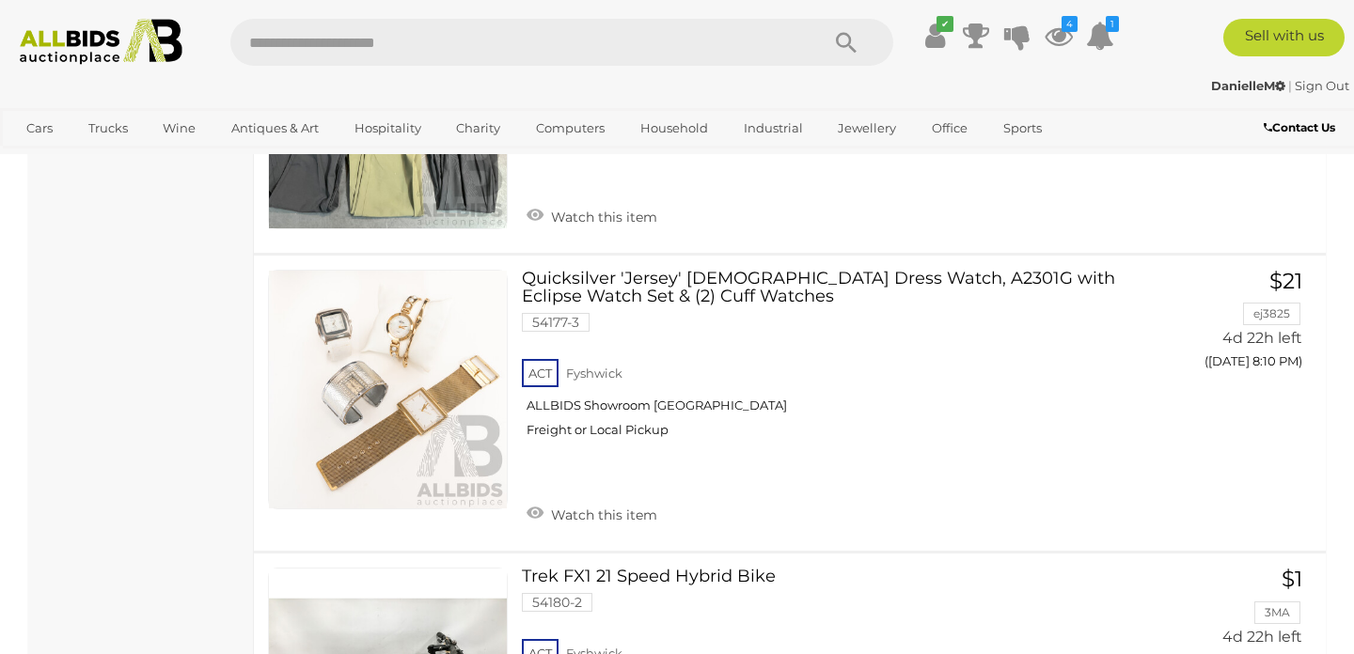
scroll to position [7043, 0]
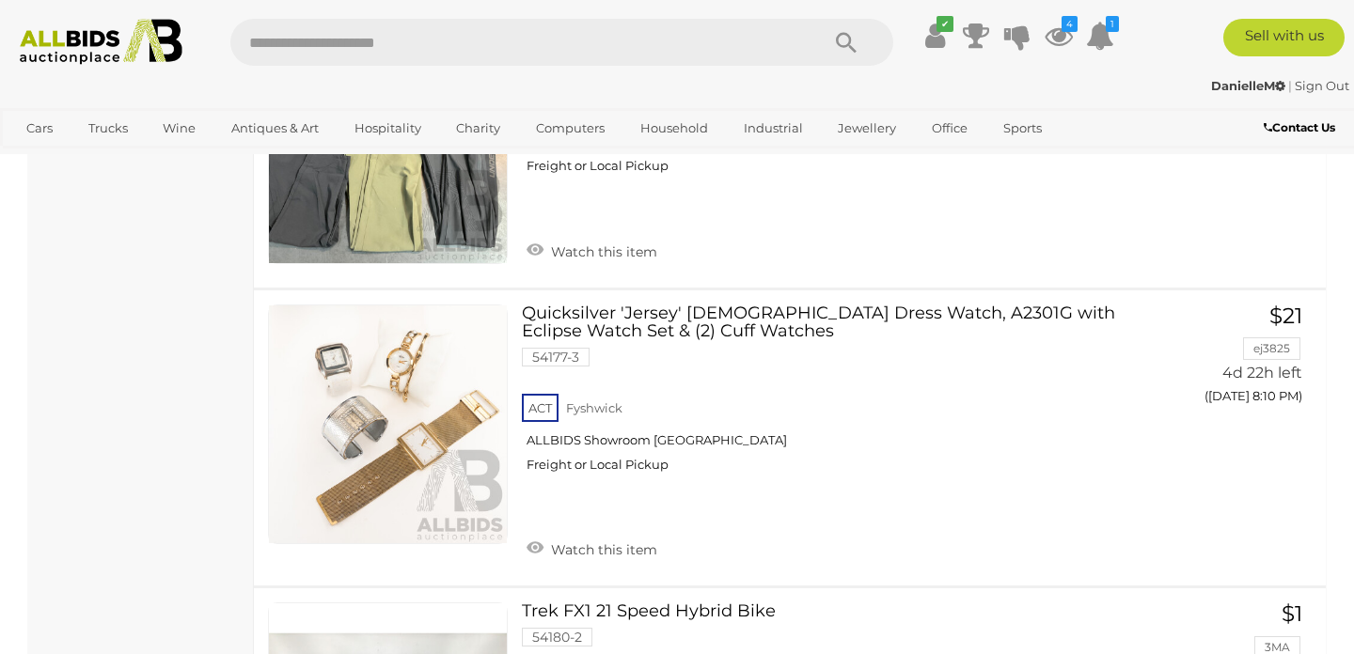
scroll to position [289, 0]
